Goal: Information Seeking & Learning: Check status

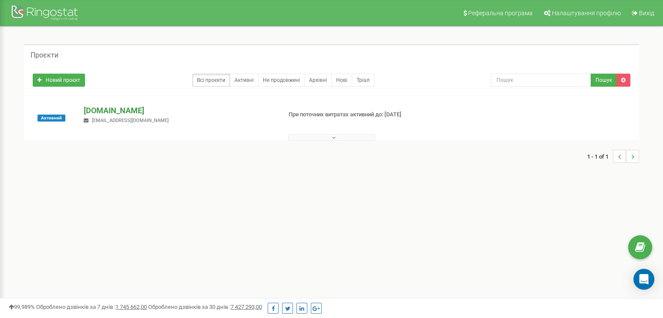
click at [104, 109] on p "[DOMAIN_NAME]" at bounding box center [179, 110] width 190 height 11
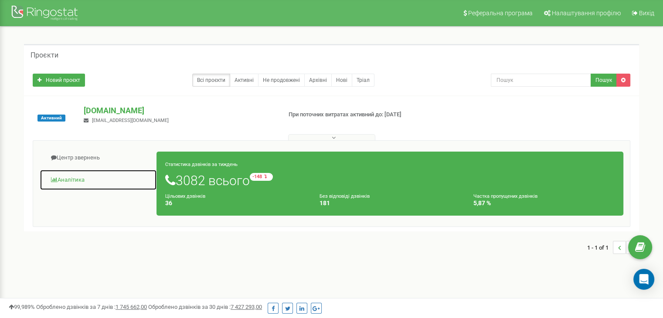
click at [71, 182] on link "Аналiтика" at bounding box center [98, 179] width 117 height 21
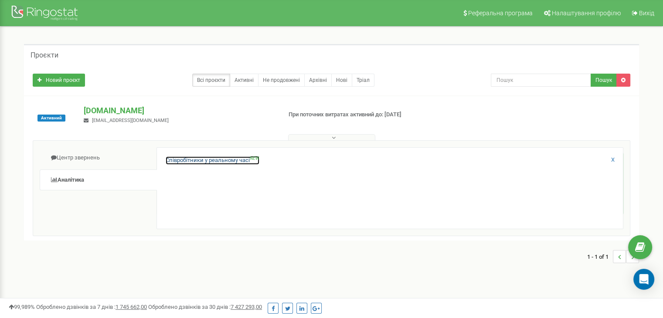
click at [206, 161] on link "Співробітники у реальному часі NEW" at bounding box center [213, 160] width 94 height 8
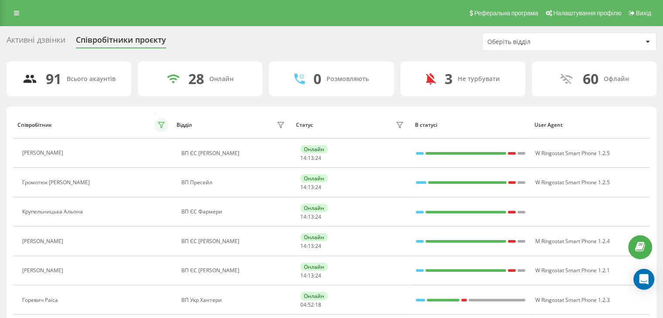
click at [160, 124] on icon at bounding box center [161, 125] width 6 height 6
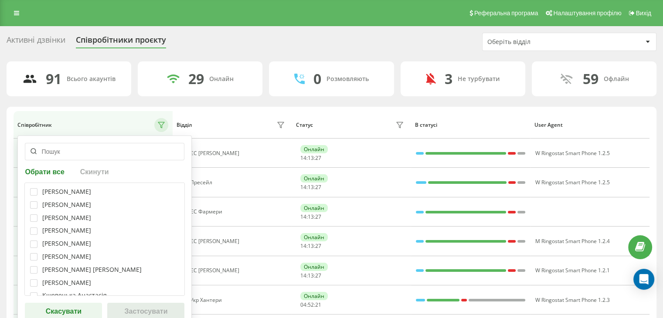
click at [74, 148] on input "text" at bounding box center [104, 151] width 159 height 17
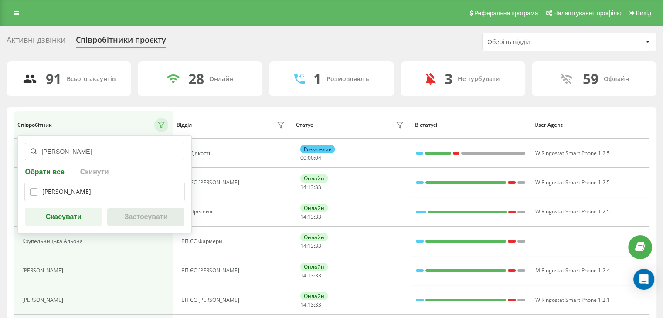
type input "[PERSON_NAME]"
click at [32, 188] on label at bounding box center [33, 188] width 7 height 0
checkbox input "true"
click at [142, 224] on button "Застосувати" at bounding box center [145, 216] width 77 height 17
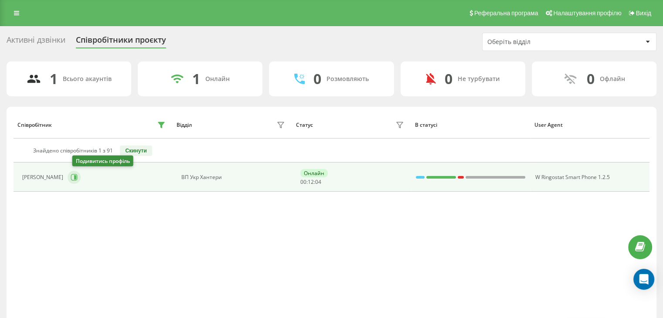
click at [76, 177] on icon at bounding box center [75, 177] width 2 height 4
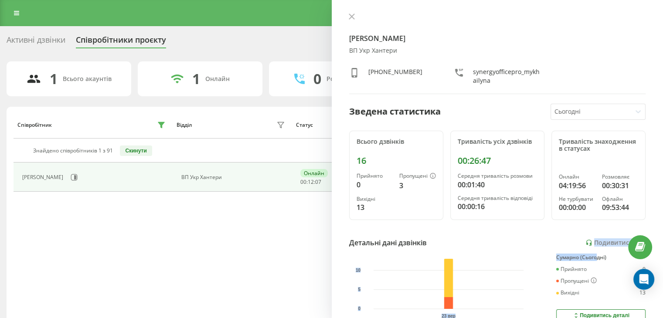
drag, startPoint x: 591, startPoint y: 247, endPoint x: 591, endPoint y: 235, distance: 12.2
click at [591, 235] on div "[PERSON_NAME] ВП Укр Хантери [PHONE_NUMBER] synergyofficepro_mykhailyna Зведена…" at bounding box center [498, 159] width 332 height 318
click at [594, 239] on link "Подивитись звіт" at bounding box center [615, 242] width 60 height 7
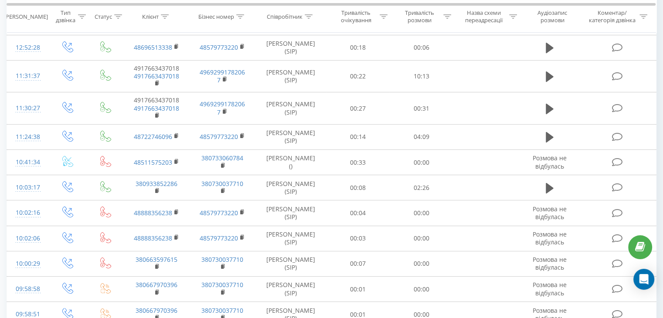
scroll to position [129, 0]
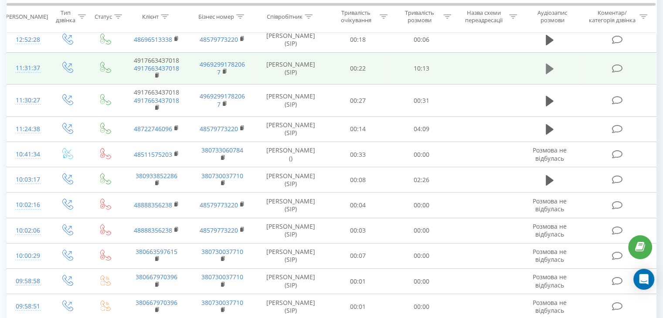
click at [547, 69] on icon at bounding box center [549, 69] width 8 height 10
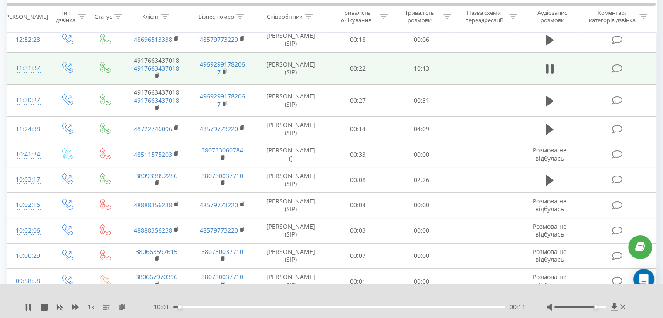
drag, startPoint x: 579, startPoint y: 307, endPoint x: 594, endPoint y: 307, distance: 15.2
click at [594, 307] on div "Accessibility label" at bounding box center [595, 306] width 3 height 3
drag, startPoint x: 596, startPoint y: 306, endPoint x: 602, endPoint y: 308, distance: 6.9
click at [602, 308] on div at bounding box center [587, 307] width 80 height 9
drag, startPoint x: 603, startPoint y: 308, endPoint x: 610, endPoint y: 308, distance: 7.0
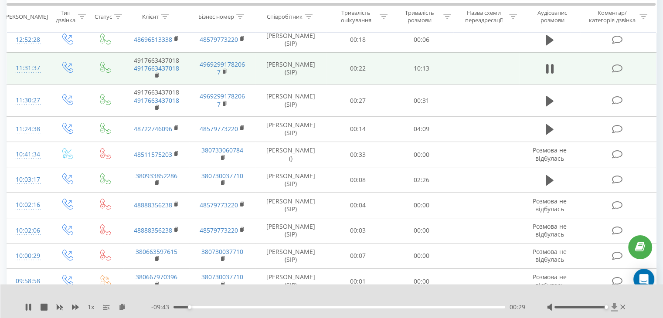
click at [610, 308] on div at bounding box center [587, 307] width 80 height 9
drag, startPoint x: 206, startPoint y: 305, endPoint x: 225, endPoint y: 305, distance: 19.2
click at [225, 306] on div "01:29" at bounding box center [339, 307] width 332 height 3
click at [26, 306] on icon at bounding box center [27, 307] width 2 height 7
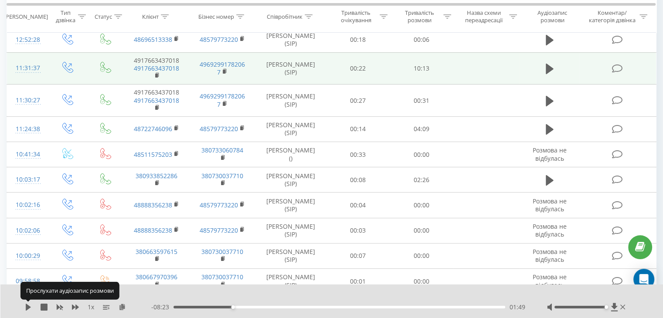
click at [26, 306] on icon at bounding box center [28, 307] width 5 height 7
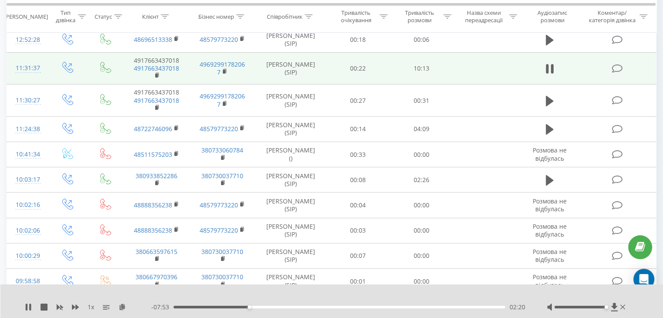
click at [240, 306] on div "02:20" at bounding box center [339, 307] width 332 height 3
click at [243, 306] on div "02:08" at bounding box center [339, 307] width 332 height 3
click at [230, 307] on div "02:10" at bounding box center [339, 307] width 332 height 3
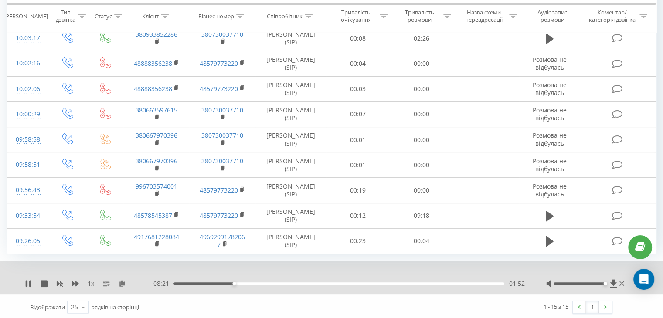
scroll to position [271, 0]
click at [30, 283] on icon at bounding box center [30, 283] width 2 height 7
click at [31, 283] on icon at bounding box center [28, 283] width 7 height 7
click at [31, 282] on icon at bounding box center [28, 283] width 7 height 7
